Goal: Communication & Community: Connect with others

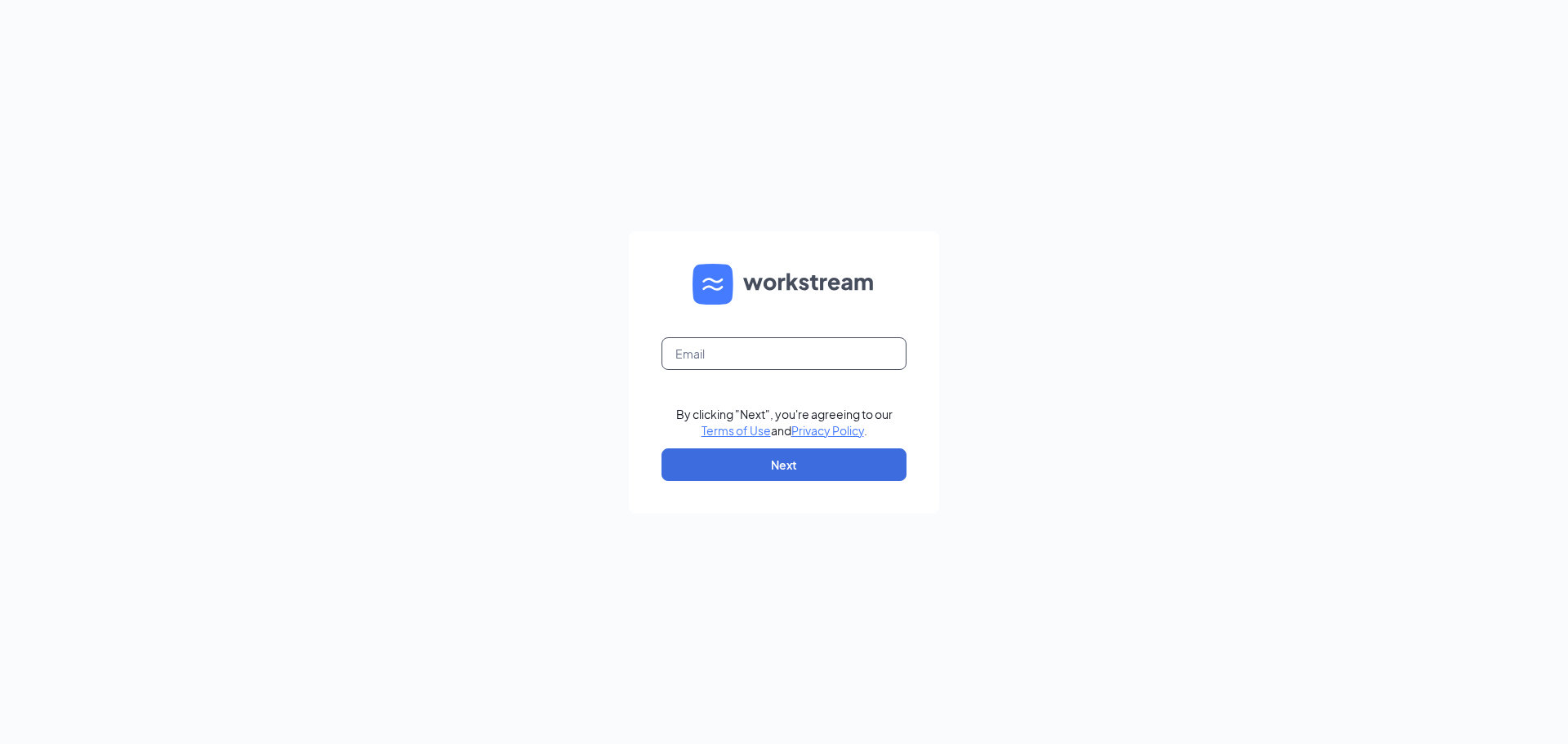
click at [806, 356] on input "text" at bounding box center [784, 353] width 245 height 33
type input "tyler@opus9steakhouse.com"
click at [819, 469] on button "Next" at bounding box center [784, 465] width 245 height 33
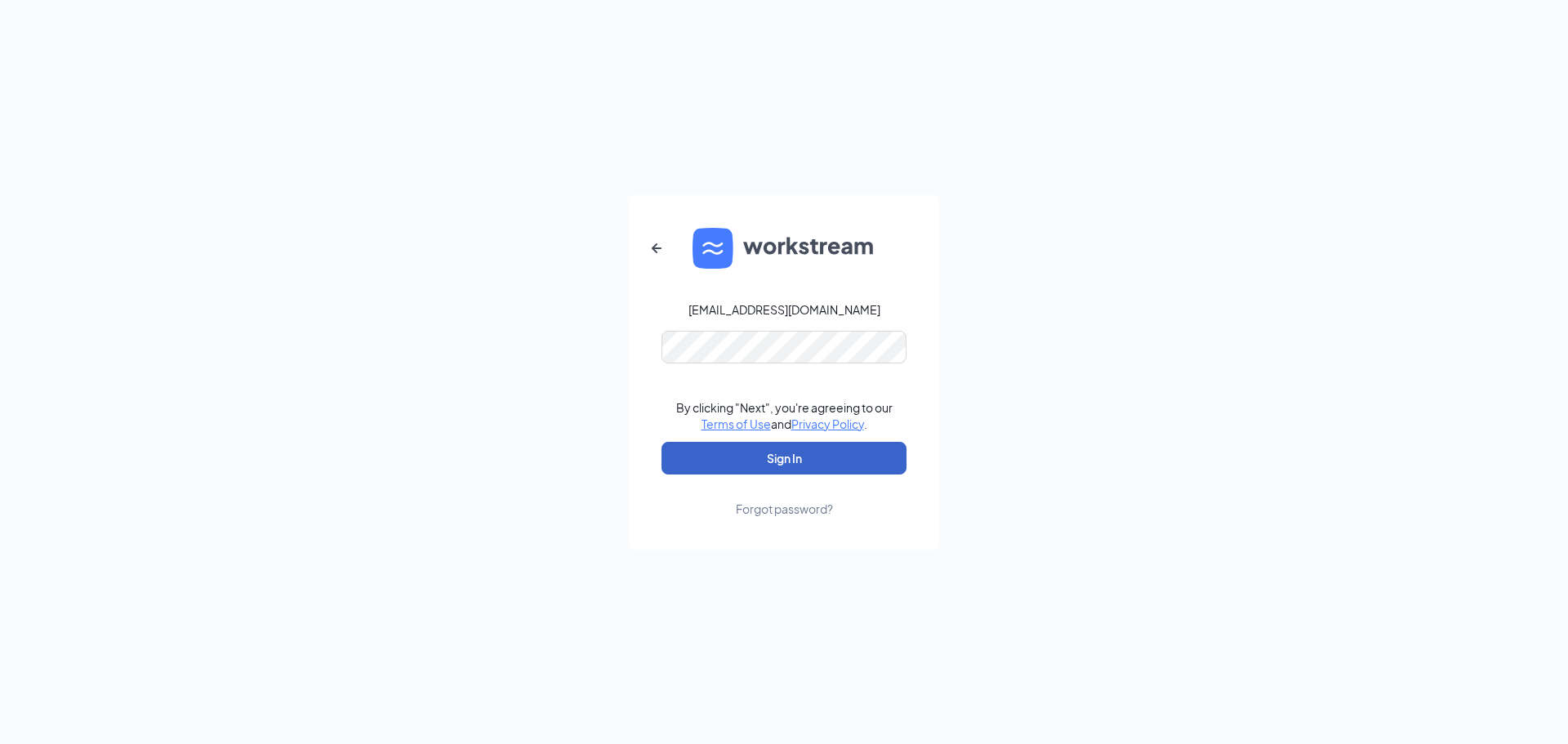
click at [818, 458] on button "Sign In" at bounding box center [784, 458] width 245 height 33
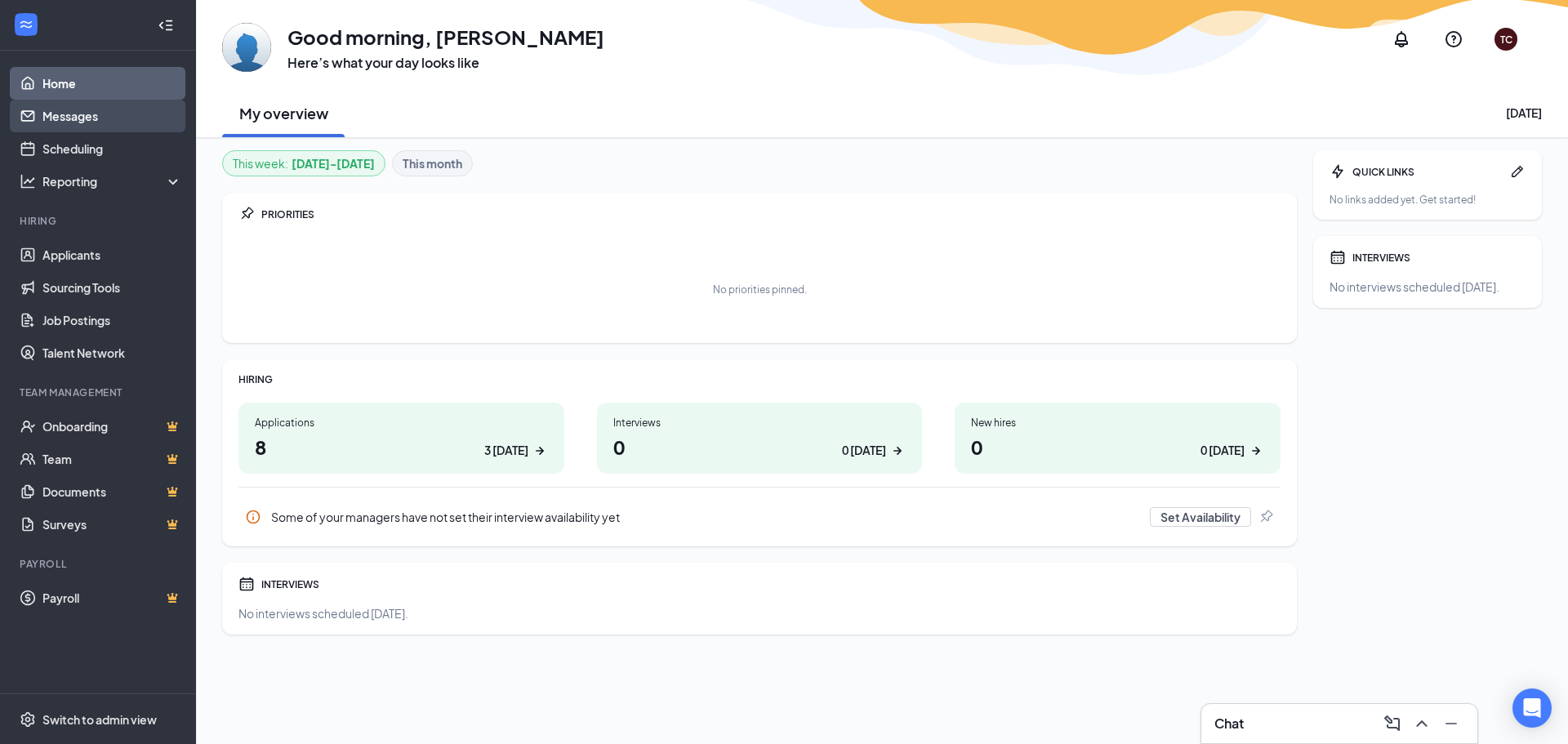
click at [99, 127] on link "Messages" at bounding box center [112, 116] width 140 height 33
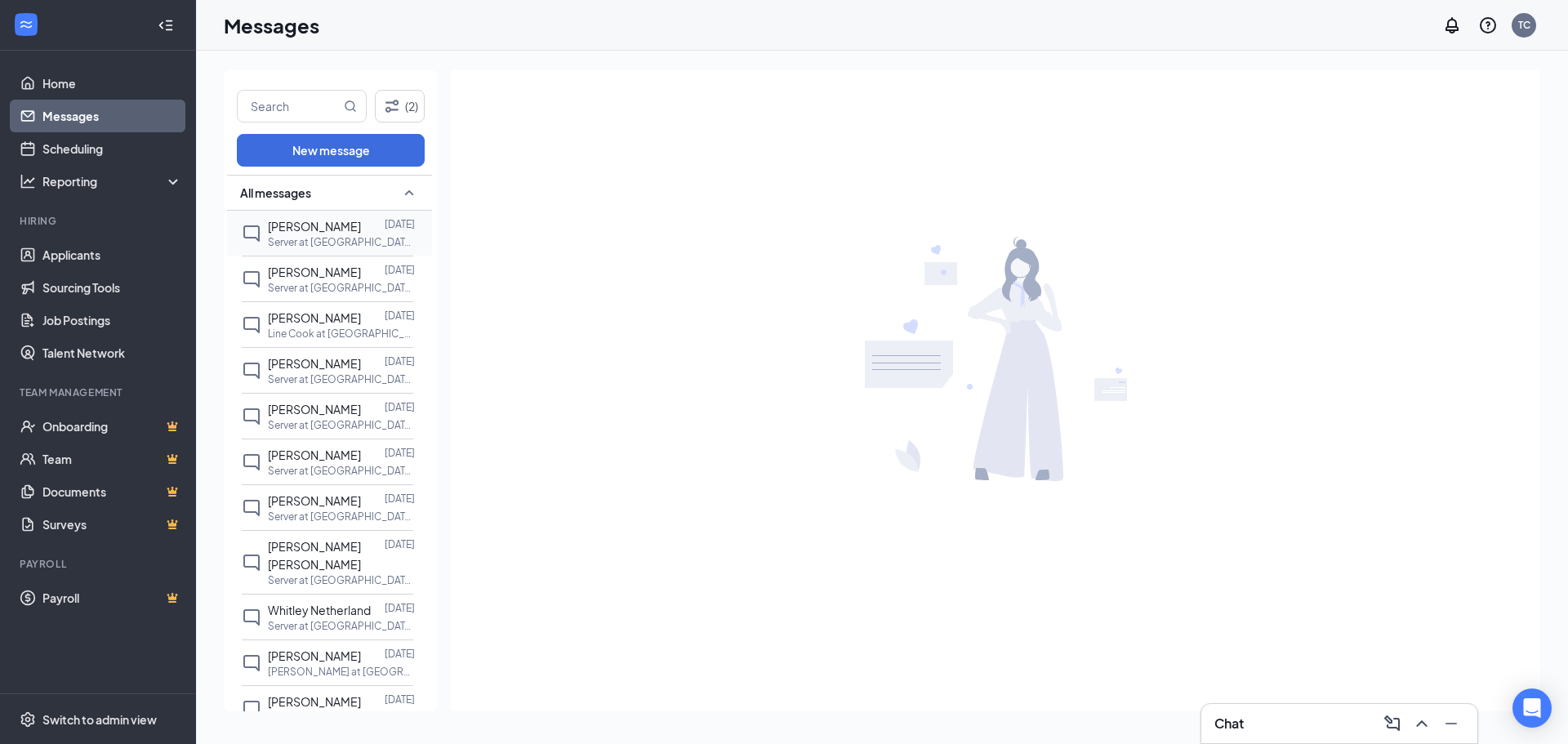
click at [344, 242] on p "Server at [GEOGRAPHIC_DATA], [GEOGRAPHIC_DATA]" at bounding box center [341, 242] width 147 height 14
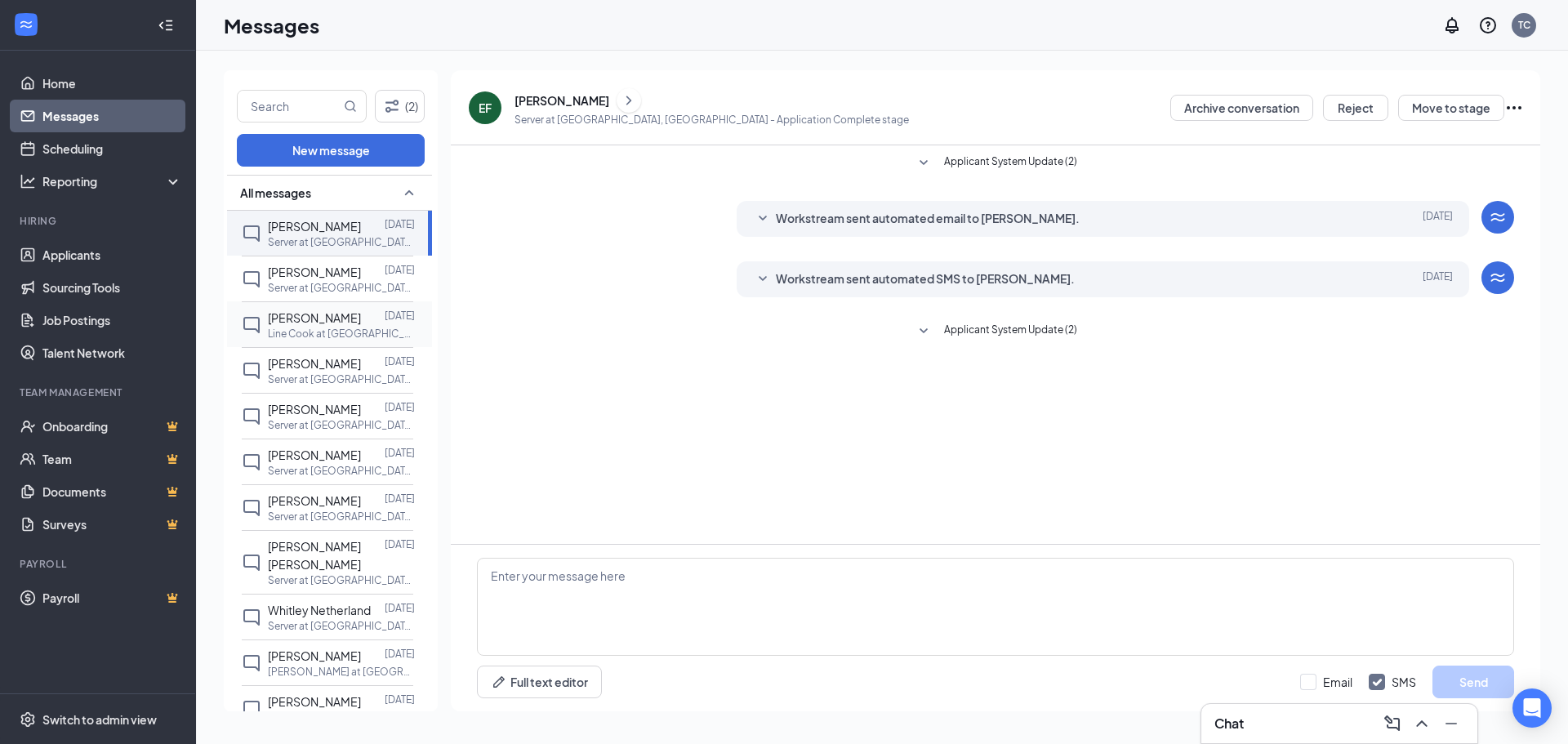
click at [354, 340] on p "Line Cook at [GEOGRAPHIC_DATA], [GEOGRAPHIC_DATA]" at bounding box center [341, 333] width 147 height 14
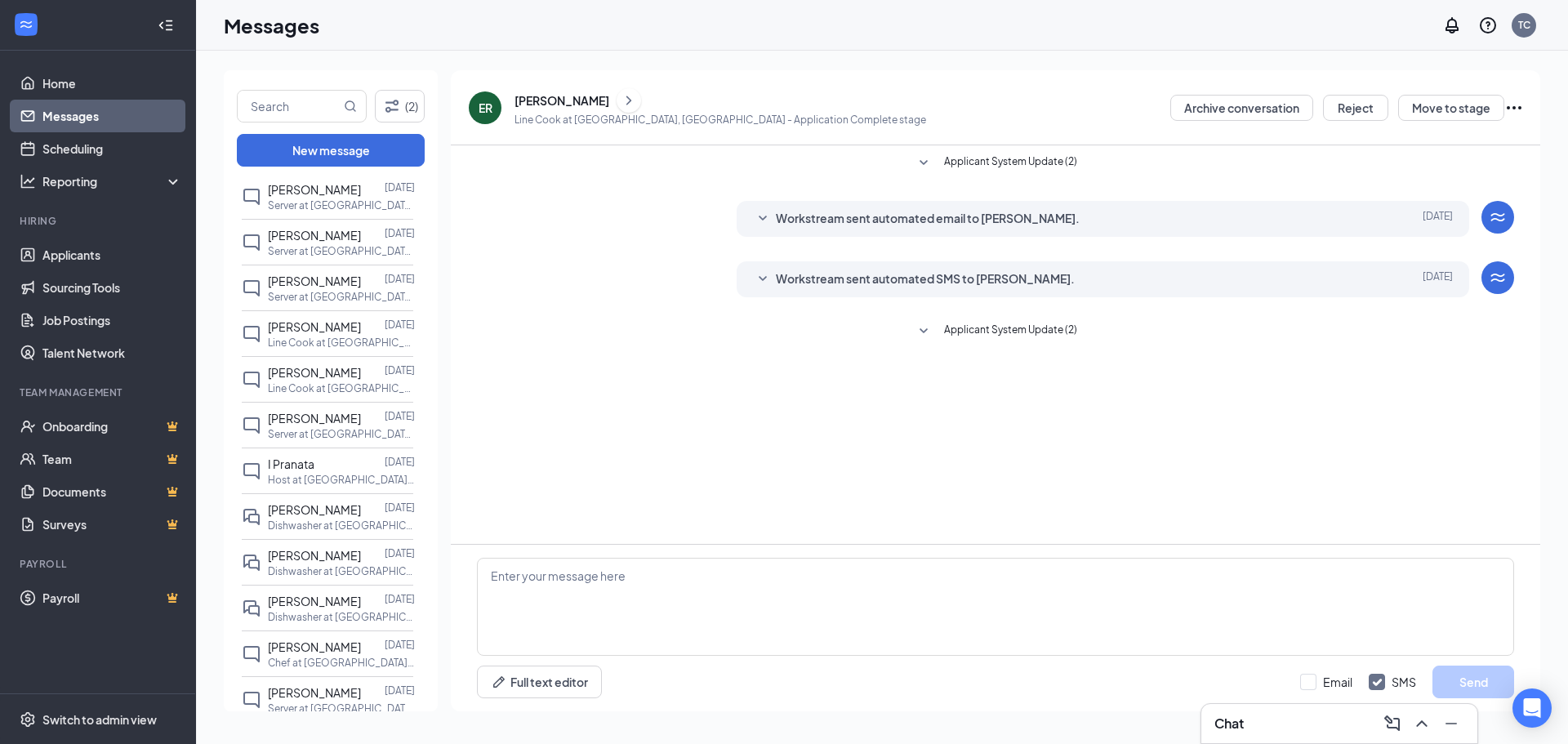
scroll to position [735, 0]
click at [361, 479] on div at bounding box center [373, 469] width 24 height 18
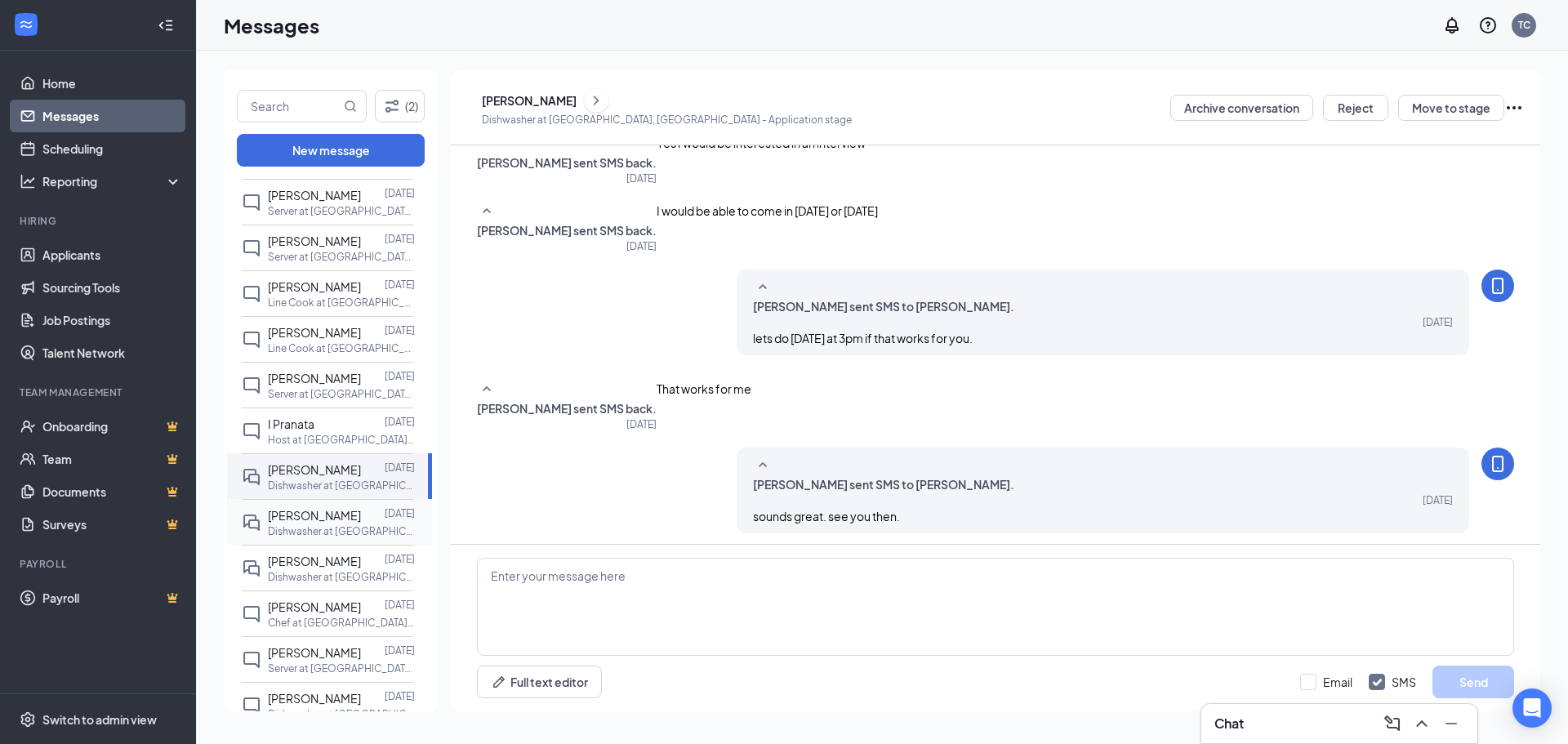
scroll to position [178, 0]
click at [340, 568] on span "[PERSON_NAME]" at bounding box center [315, 561] width 93 height 15
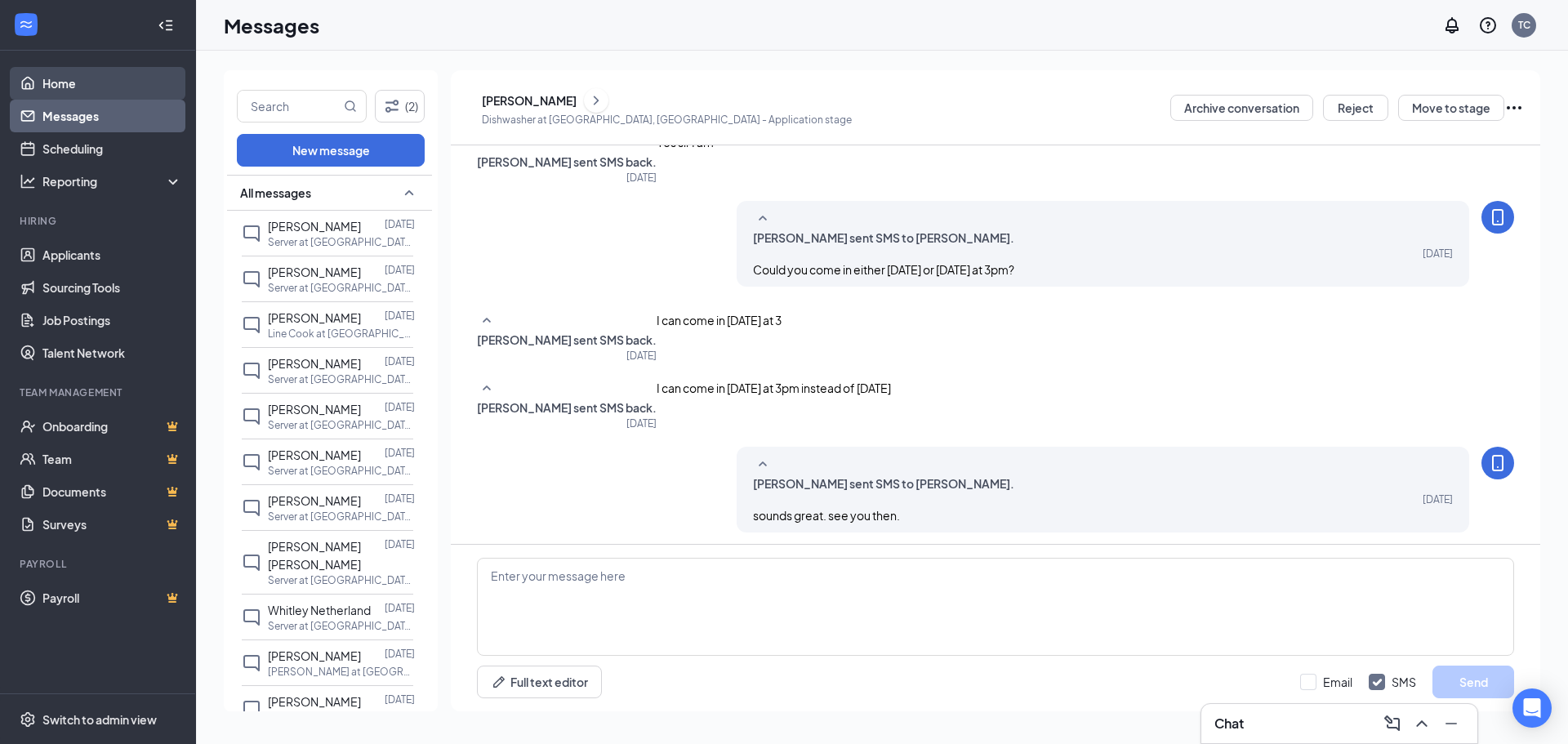
click at [116, 81] on link "Home" at bounding box center [112, 83] width 140 height 33
